Goal: Task Accomplishment & Management: Complete application form

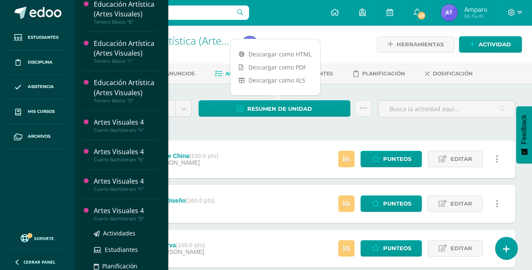
scroll to position [351, 0]
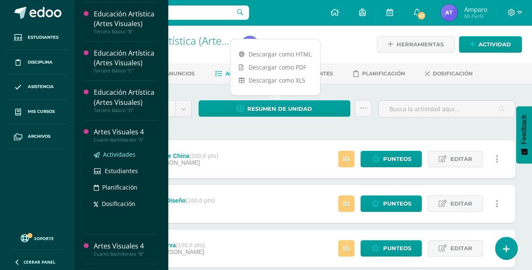
click at [114, 150] on span "Actividades" at bounding box center [119, 154] width 32 height 8
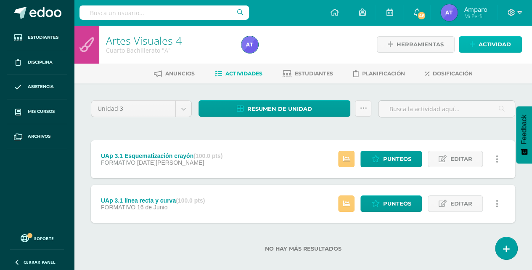
click at [495, 42] on span "Actividad" at bounding box center [495, 45] width 32 height 16
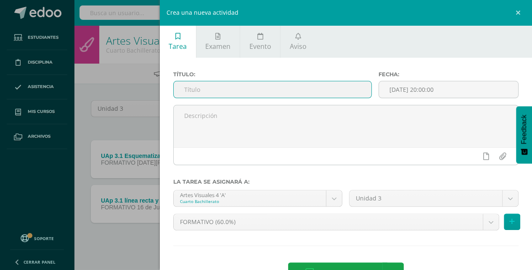
click at [183, 89] on input "text" at bounding box center [273, 89] width 198 height 16
drag, startPoint x: 205, startPoint y: 89, endPoint x: 332, endPoint y: 88, distance: 126.3
click at [332, 88] on input "UAp.3.2 Colores Frios" at bounding box center [273, 89] width 198 height 16
type input "UAp.3.2Mascarón"
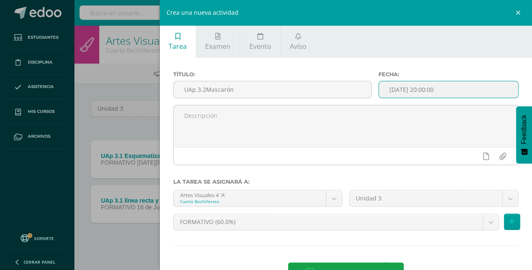
click at [393, 90] on input "[DATE] 20:00:00" at bounding box center [448, 89] width 139 height 16
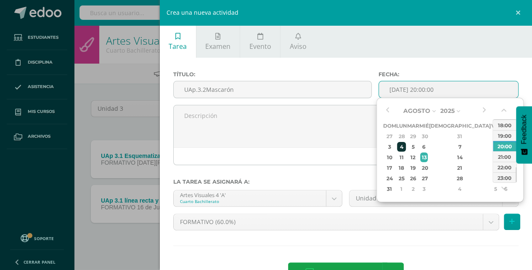
click at [406, 143] on div "4" at bounding box center [401, 147] width 9 height 10
type input "2025-08-04 20:00"
click at [336, 197] on body "Estudiantes Disciplina Asistencia Mis cursos Archivos Soporte Centro de ayuda Ú…" at bounding box center [266, 139] width 532 height 279
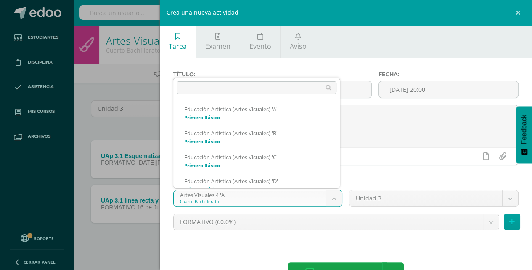
scroll to position [225, 0]
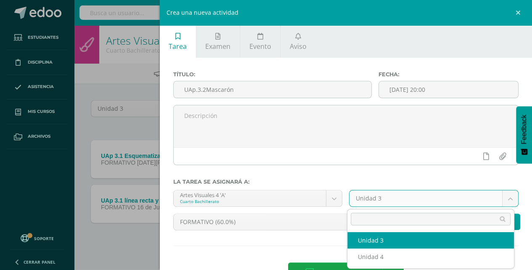
click at [511, 197] on body "Estudiantes Disciplina Asistencia Mis cursos Archivos Soporte Centro de ayuda Ú…" at bounding box center [266, 139] width 532 height 279
drag, startPoint x: 448, startPoint y: 242, endPoint x: 454, endPoint y: 230, distance: 13.0
select select "214375"
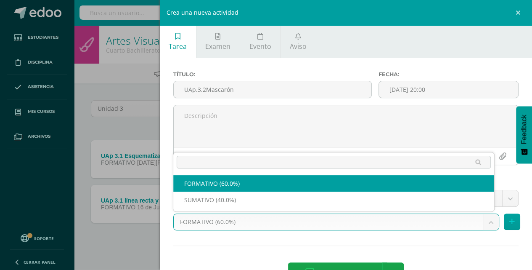
click at [485, 220] on body "Estudiantes Disciplina Asistencia Mis cursos Archivos Soporte Centro de ayuda Ú…" at bounding box center [266, 139] width 532 height 279
select select "214376"
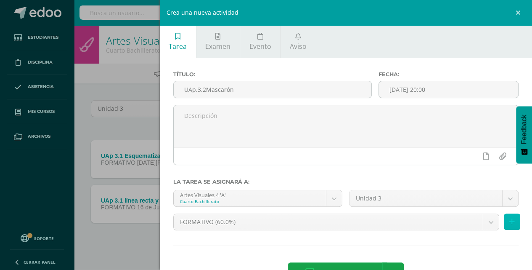
click at [510, 221] on icon at bounding box center [512, 221] width 5 height 7
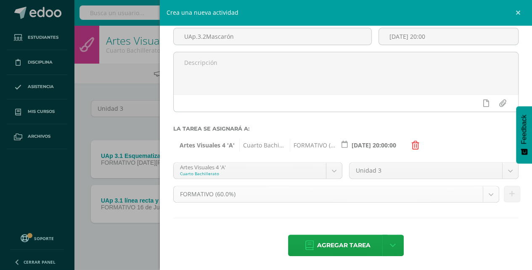
scroll to position [53, 0]
click at [329, 170] on body "Estudiantes Disciplina Asistencia Mis cursos Archivos Soporte Centro de ayuda Ú…" at bounding box center [266, 139] width 532 height 279
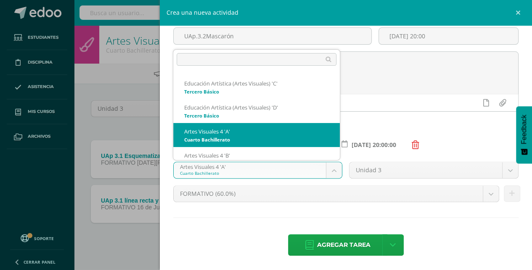
scroll to position [253, 0]
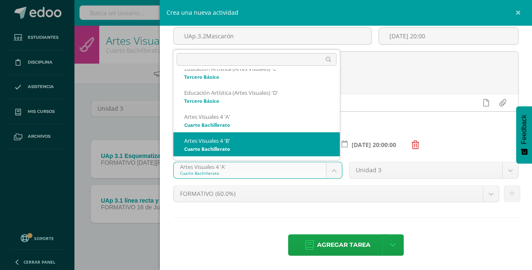
select select "214590"
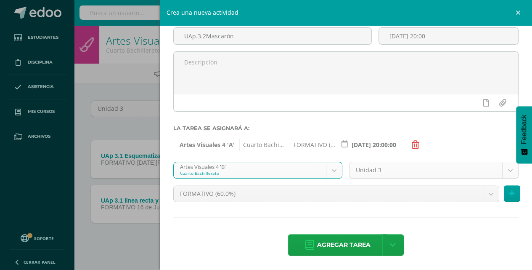
click at [506, 168] on body "Estudiantes Disciplina Asistencia Mis cursos Archivos Soporte Centro de ayuda Ú…" at bounding box center [266, 139] width 532 height 279
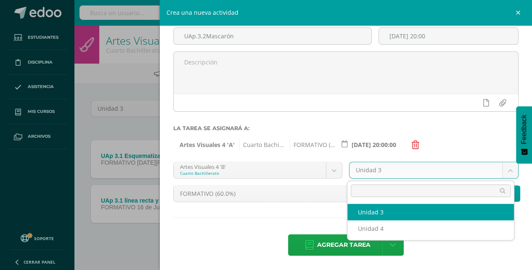
select select "214597"
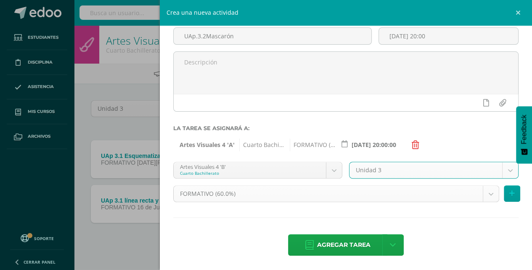
click at [484, 192] on body "Estudiantes Disciplina Asistencia Mis cursos Archivos Soporte Centro de ayuda Ú…" at bounding box center [266, 139] width 532 height 279
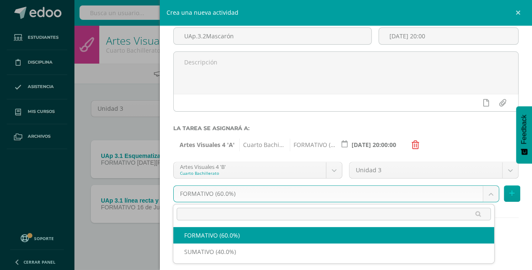
select select "214598"
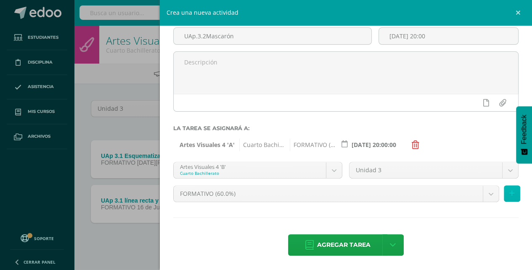
click at [512, 192] on button at bounding box center [512, 193] width 16 height 16
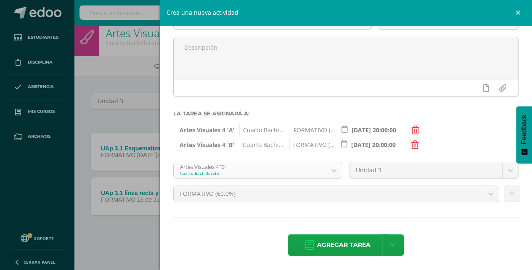
scroll to position [249, 0]
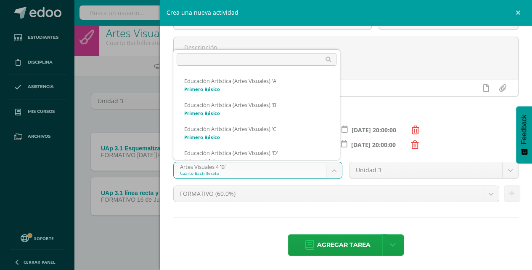
click at [333, 170] on body "Estudiantes Disciplina Asistencia Mis cursos Archivos Soporte Centro de ayuda Ú…" at bounding box center [266, 131] width 532 height 279
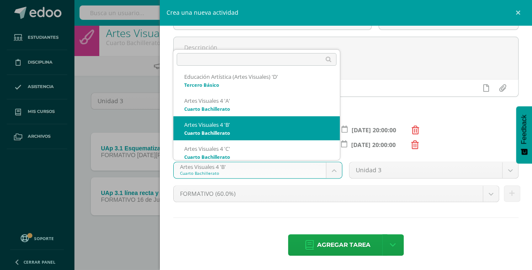
scroll to position [277, 0]
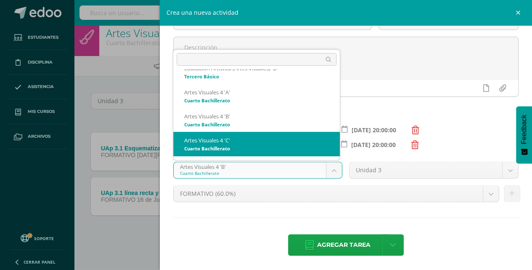
select select "214812"
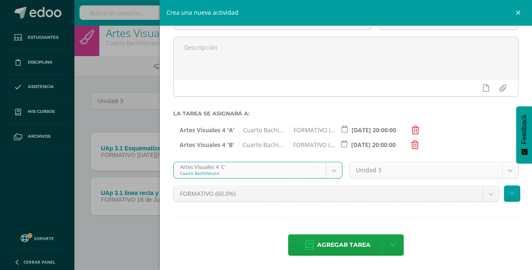
click at [512, 170] on body "Estudiantes Disciplina Asistencia Mis cursos Archivos Soporte Centro de ayuda Ú…" at bounding box center [266, 131] width 532 height 279
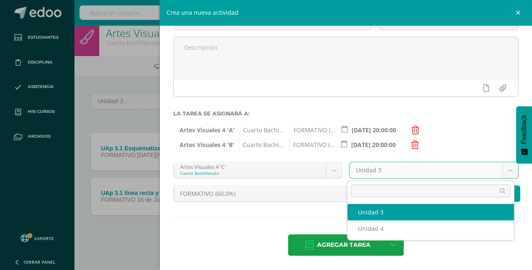
select select "214819"
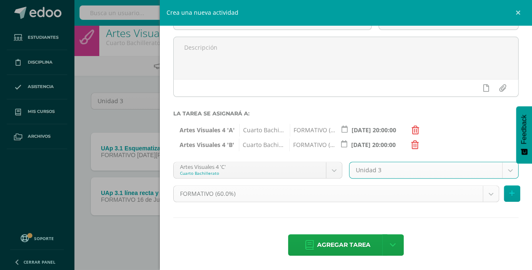
click at [488, 197] on body "Estudiantes Disciplina Asistencia Mis cursos Archivos Soporte Centro de ayuda Ú…" at bounding box center [266, 131] width 532 height 279
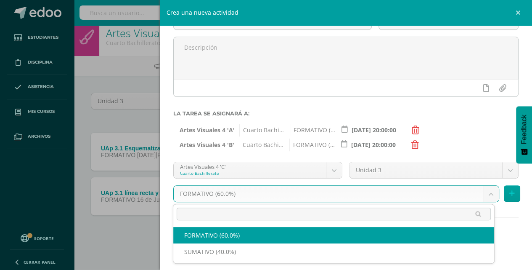
select select "214820"
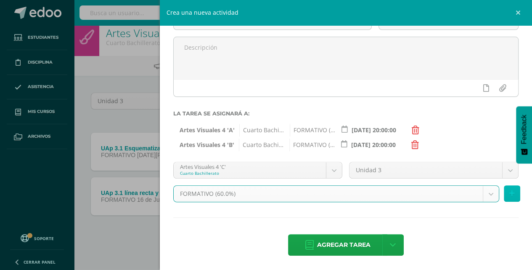
click at [504, 192] on button at bounding box center [512, 193] width 16 height 16
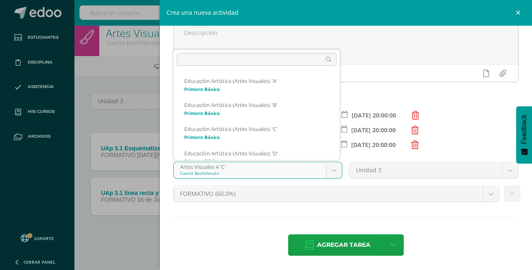
scroll to position [273, 0]
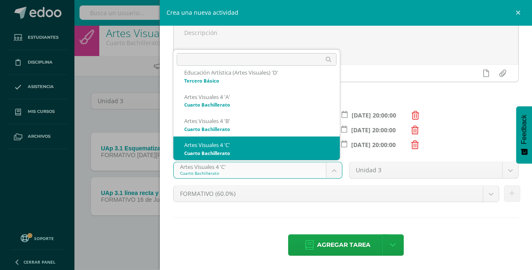
click at [333, 167] on body "Estudiantes Disciplina Asistencia Mis cursos Archivos Soporte Centro de ayuda Ú…" at bounding box center [266, 131] width 532 height 279
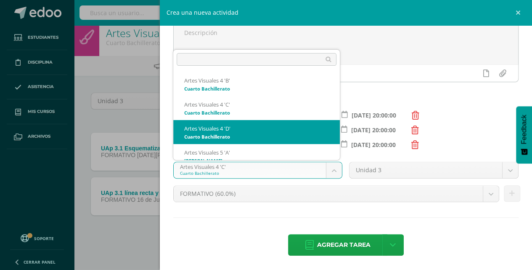
scroll to position [321, 0]
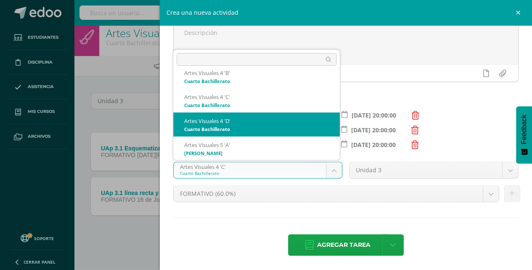
select select "215047"
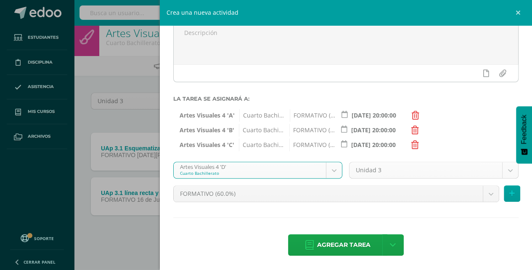
click at [511, 168] on body "Estudiantes Disciplina Asistencia Mis cursos Archivos Soporte Centro de ayuda Ú…" at bounding box center [266, 131] width 532 height 279
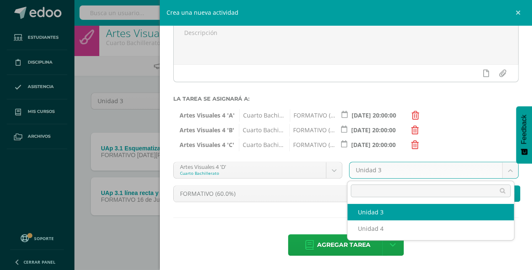
select select "215054"
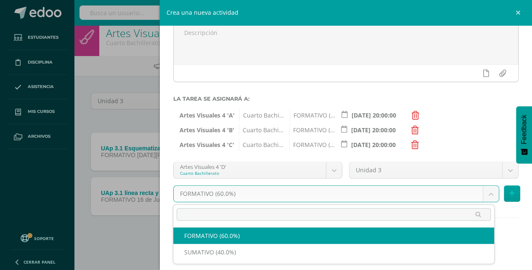
click at [487, 191] on body "Estudiantes Disciplina Asistencia Mis cursos Archivos Soporte Centro de ayuda Ú…" at bounding box center [266, 131] width 532 height 279
select select "215055"
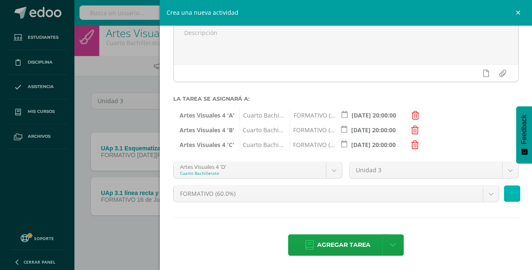
click at [504, 193] on button at bounding box center [512, 193] width 16 height 16
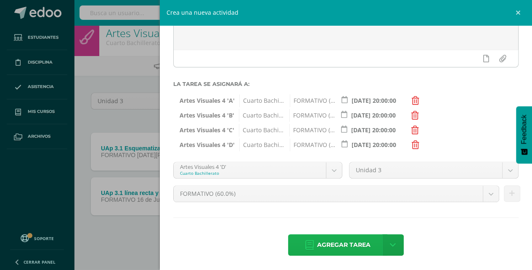
scroll to position [98, 0]
click at [341, 252] on span "Agregar tarea" at bounding box center [343, 244] width 53 height 21
